Goal: Obtain resource: Obtain resource

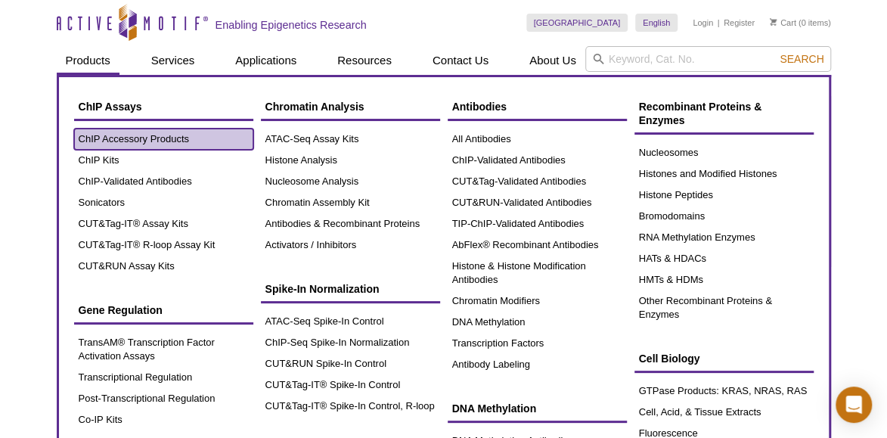
click at [95, 133] on link "ChIP Accessory Products" at bounding box center [163, 139] width 179 height 21
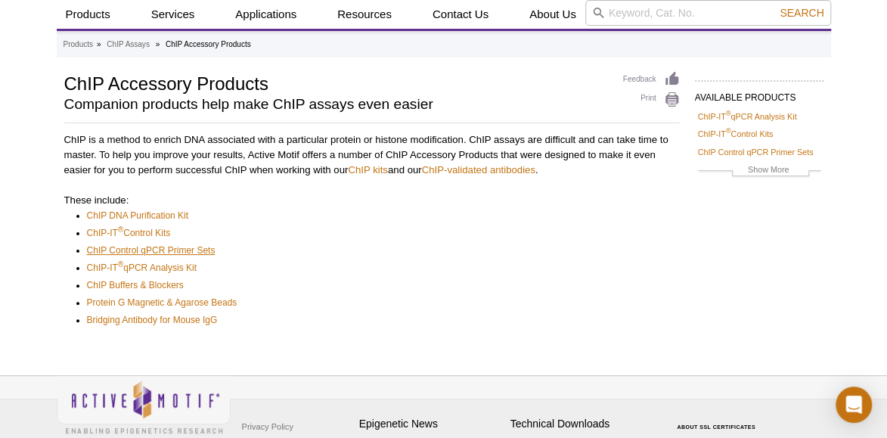
scroll to position [60, 0]
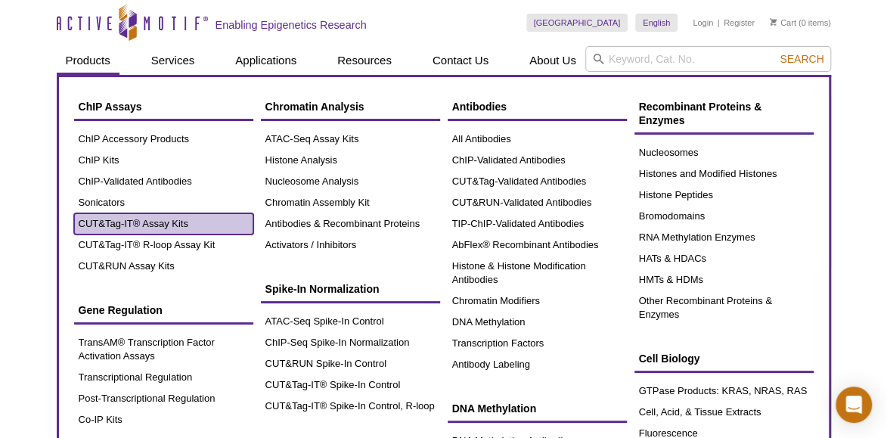
click at [116, 228] on link "CUT&Tag-IT® Assay Kits" at bounding box center [163, 223] width 179 height 21
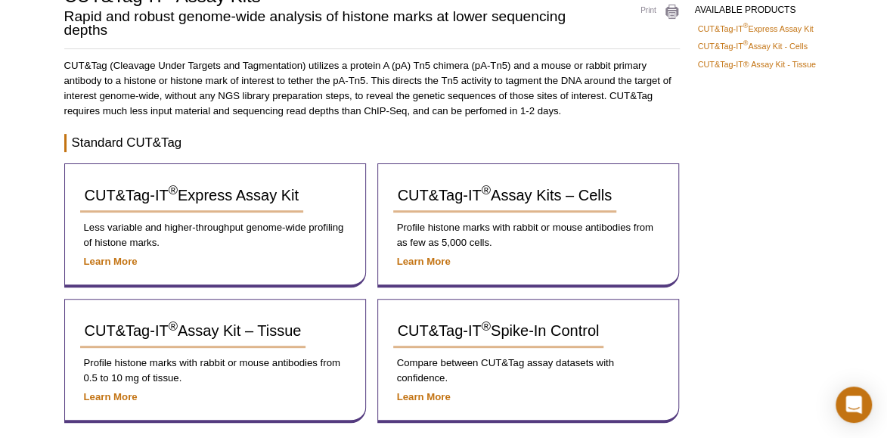
scroll to position [151, 0]
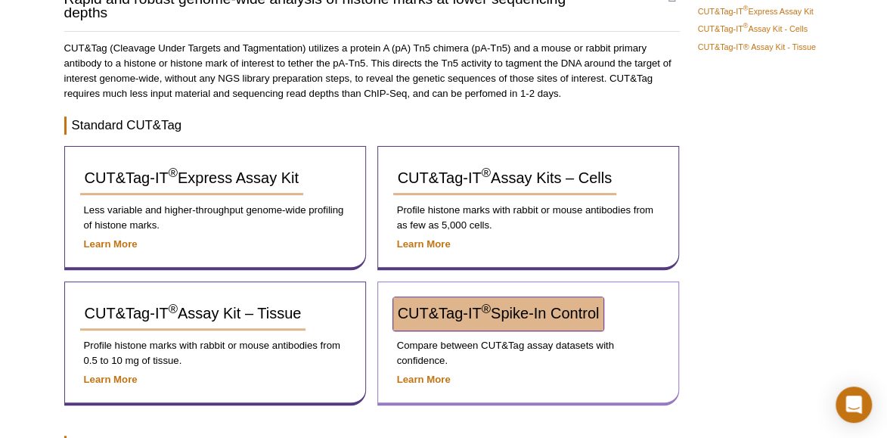
click at [452, 320] on link "CUT&Tag-IT ® Spike-In Control" at bounding box center [498, 313] width 211 height 33
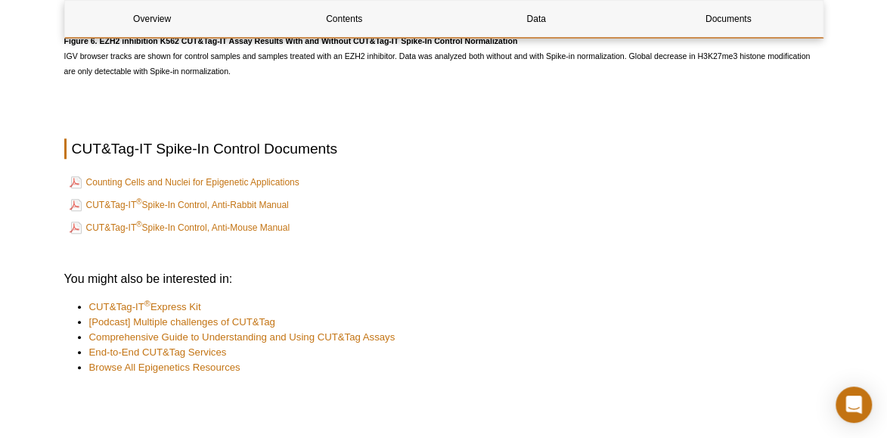
scroll to position [3226, 0]
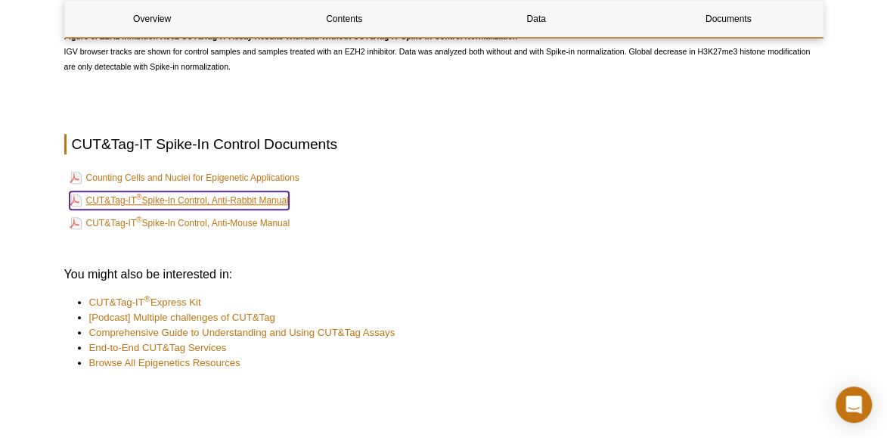
click at [221, 209] on link "CUT&Tag-IT ® Spike-In Control, Anti-Rabbit Manual" at bounding box center [179, 200] width 219 height 18
